Goal: Information Seeking & Learning: Compare options

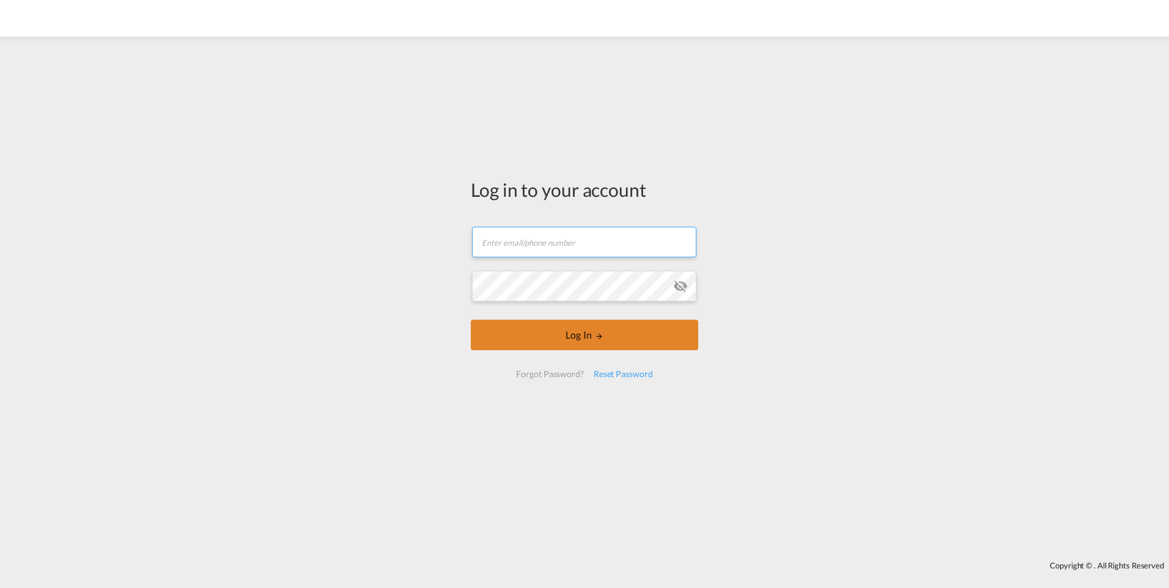
type input "[PERSON_NAME][EMAIL_ADDRESS][DOMAIN_NAME]"
click at [510, 343] on button "Log In" at bounding box center [584, 335] width 227 height 31
